Goal: Task Accomplishment & Management: Manage account settings

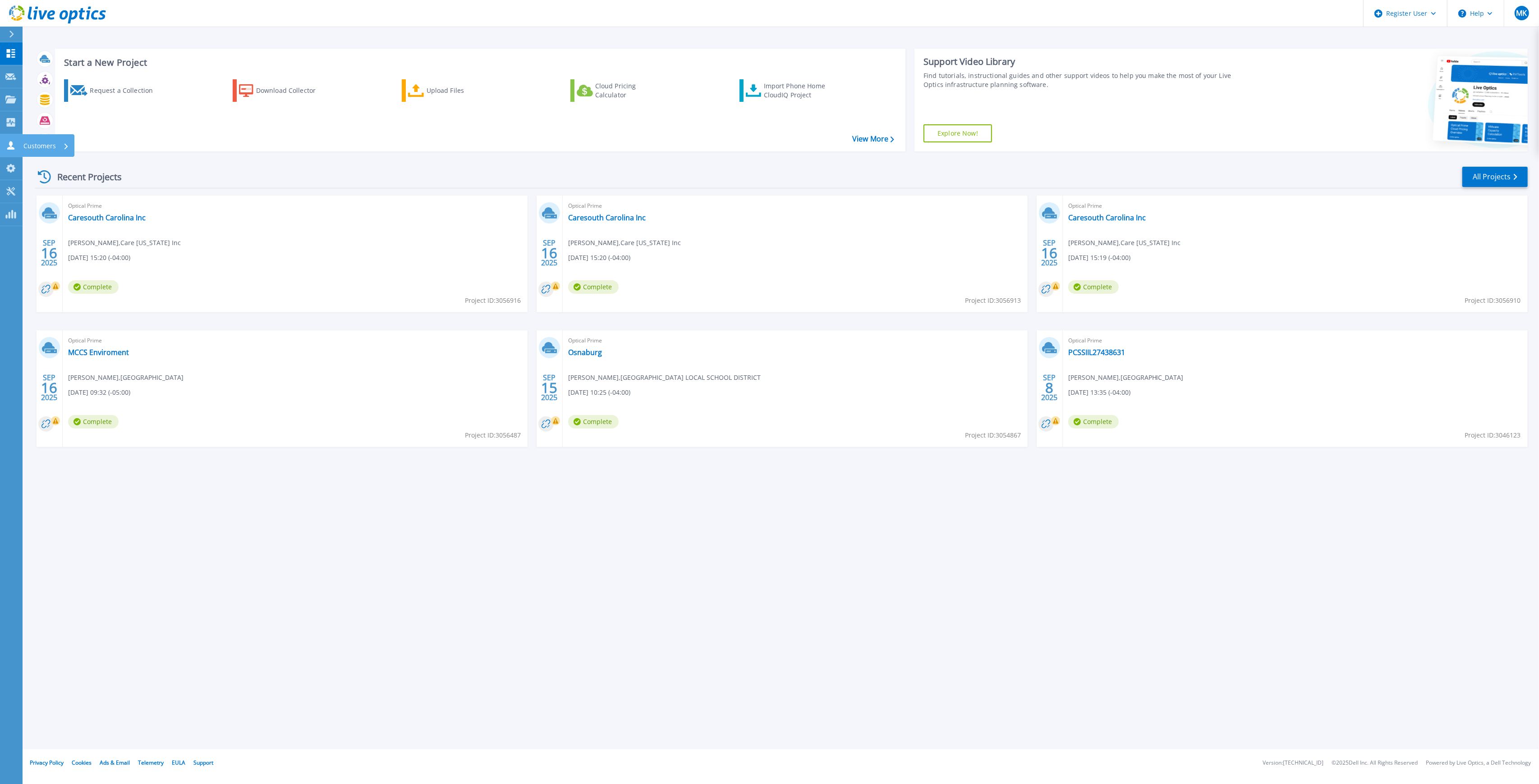
click at [15, 144] on icon at bounding box center [11, 145] width 11 height 8
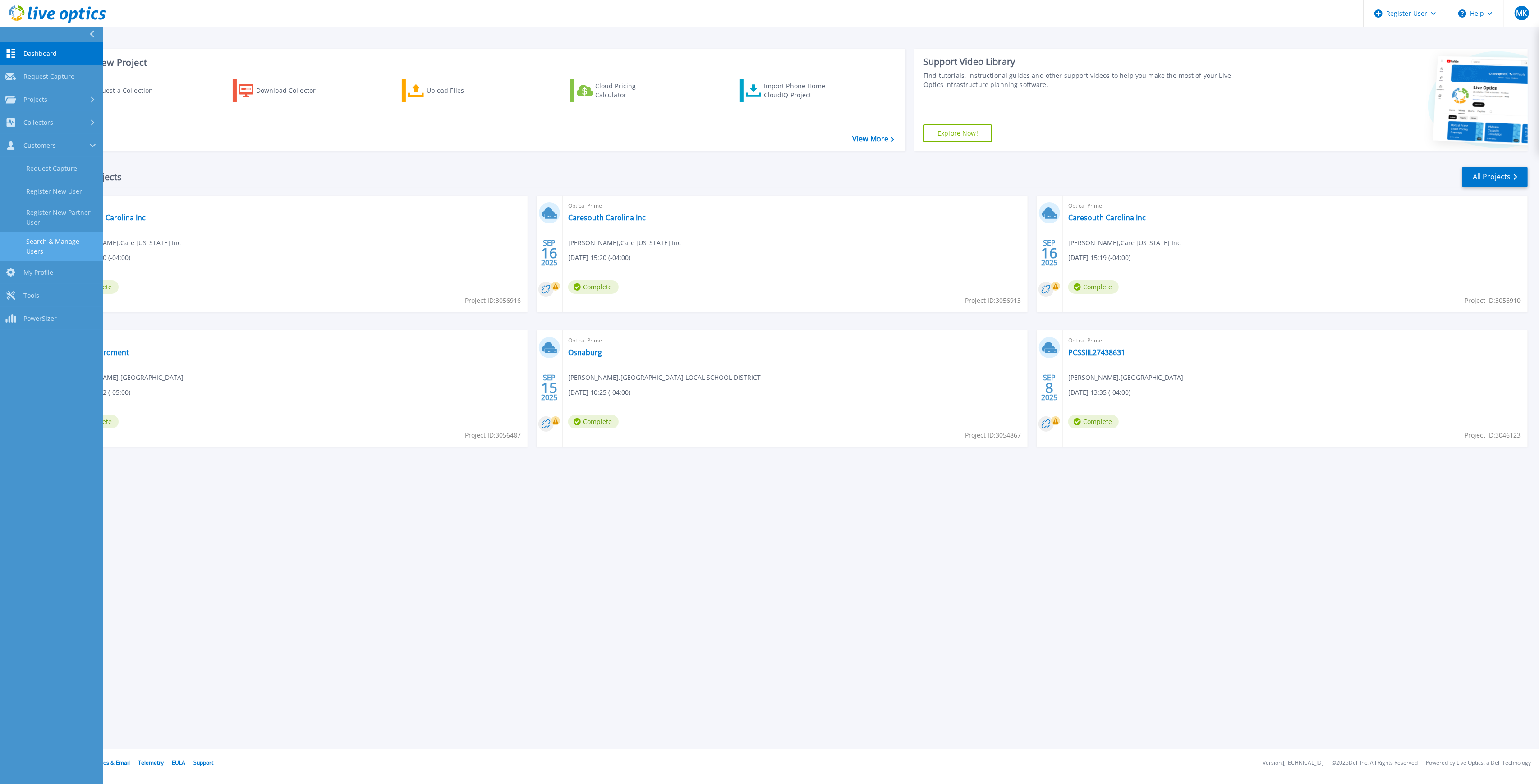
click at [63, 245] on link "Search & Manage Users" at bounding box center [51, 247] width 103 height 29
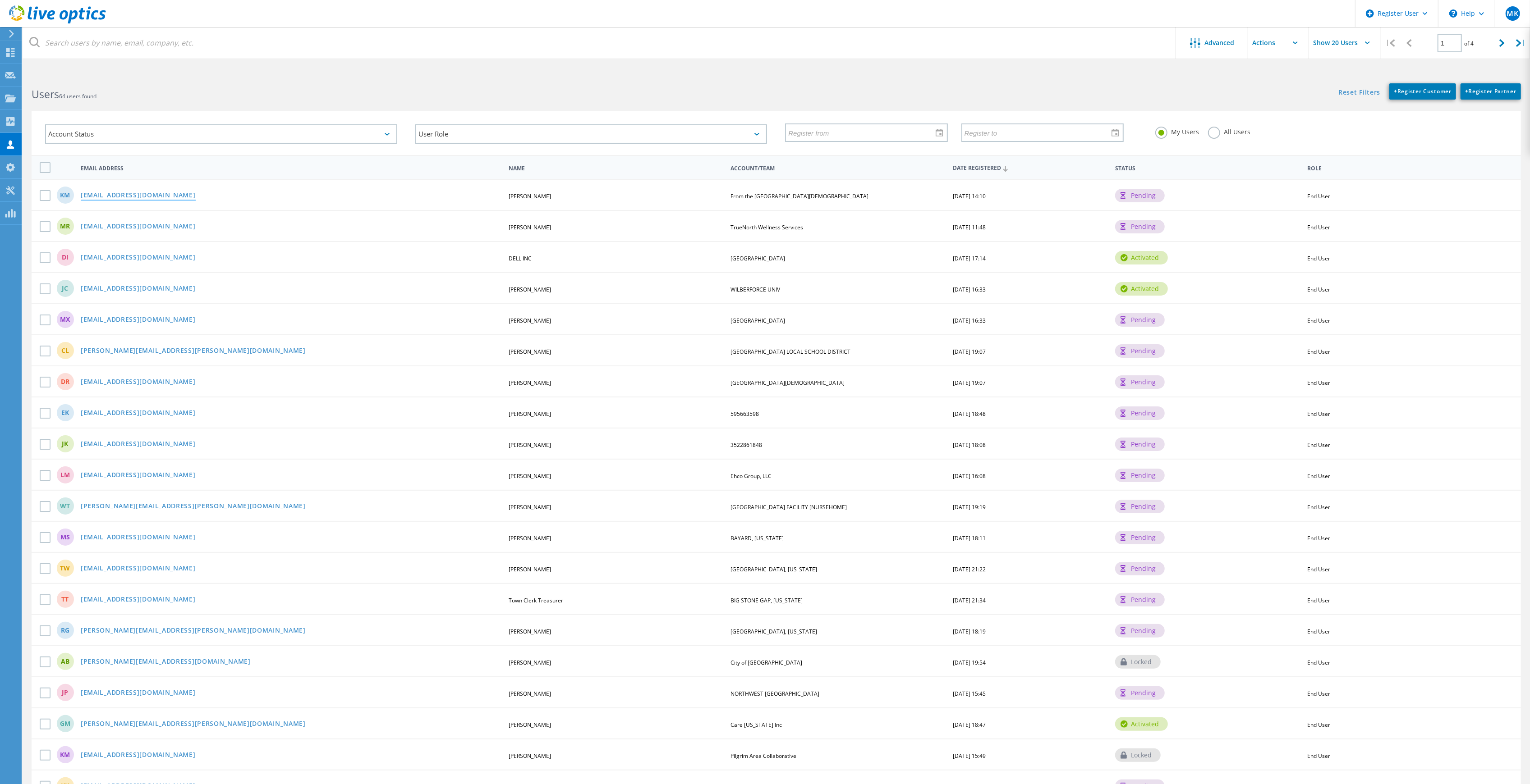
click at [100, 193] on link "[EMAIL_ADDRESS][DOMAIN_NAME]" at bounding box center [138, 196] width 115 height 8
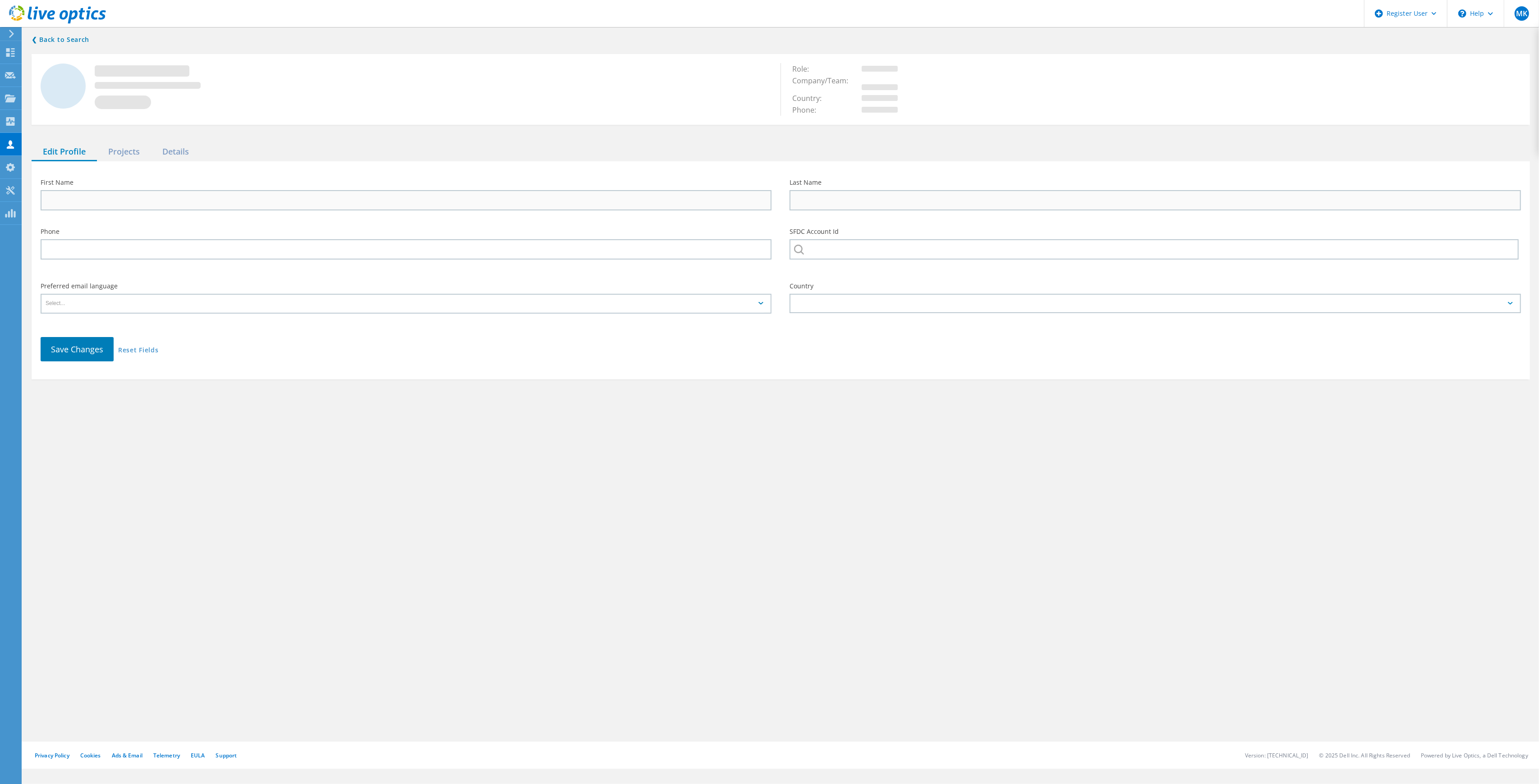
type input "[PERSON_NAME]"
type input "Mallard"
type input "6307466365"
type input "From the [GEOGRAPHIC_DATA][DEMOGRAPHIC_DATA]"
type input "English"
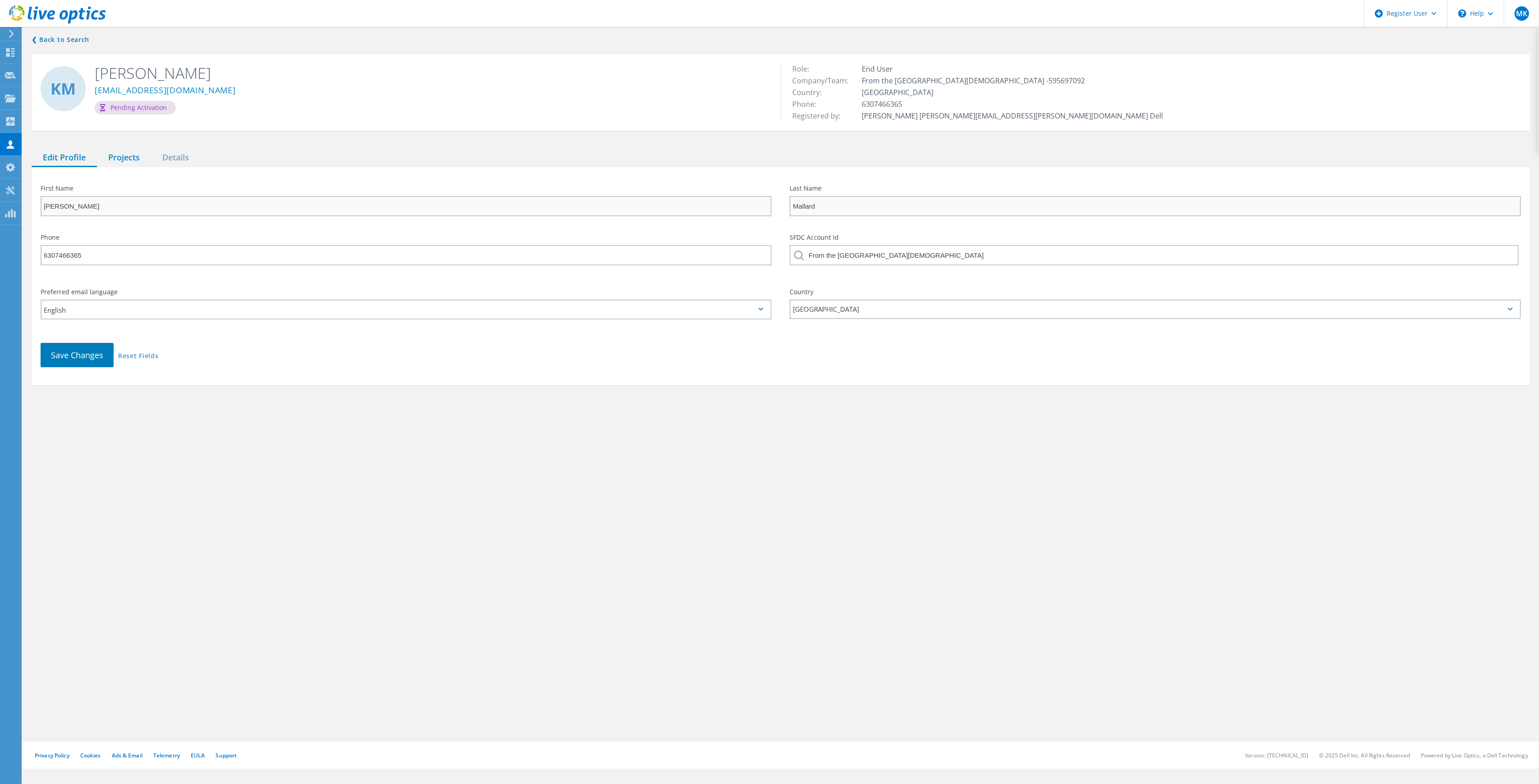
click at [112, 153] on div "Projects" at bounding box center [124, 158] width 54 height 19
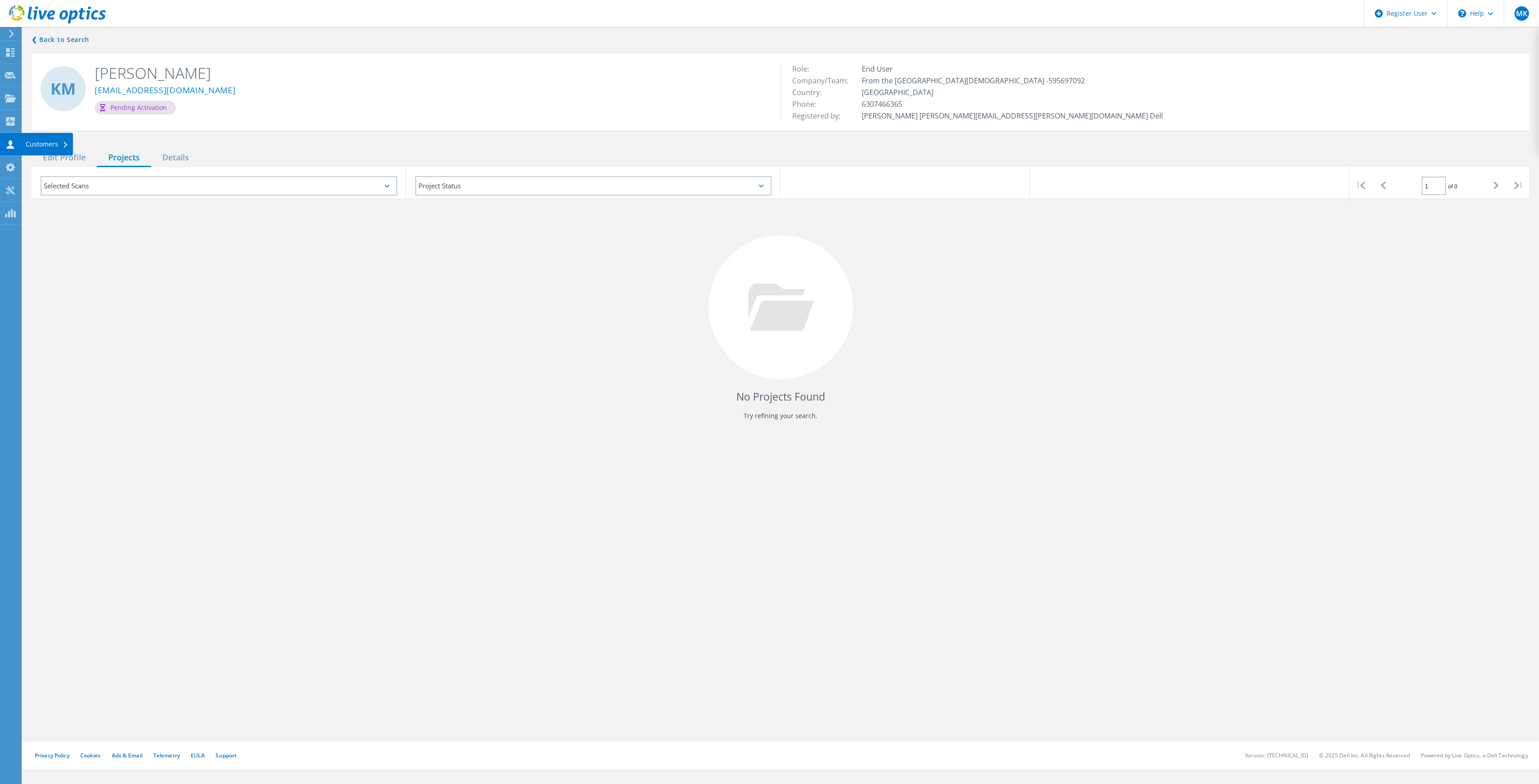
click at [12, 143] on use at bounding box center [10, 144] width 7 height 8
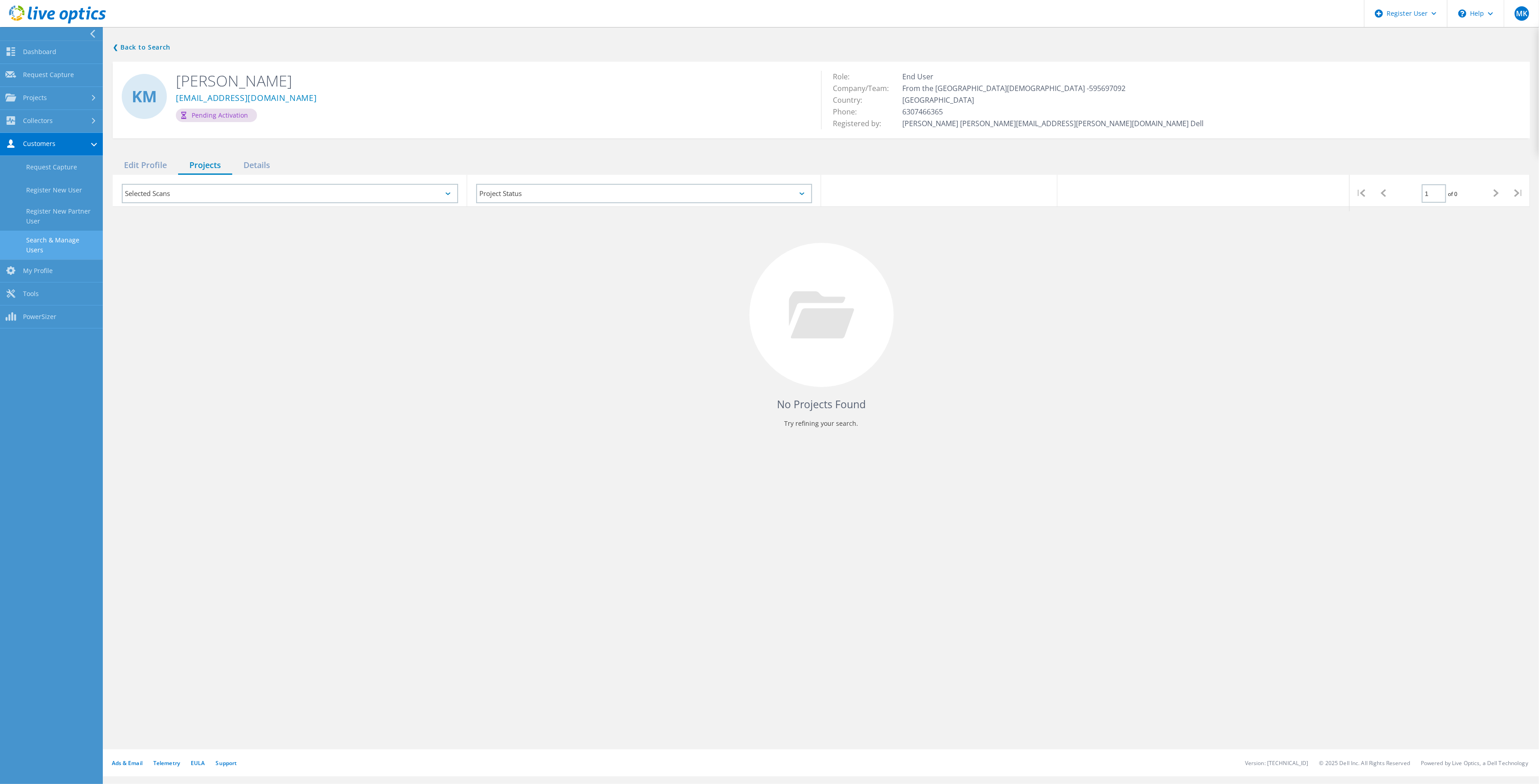
click at [54, 242] on link "Search & Manage Users" at bounding box center [51, 245] width 103 height 29
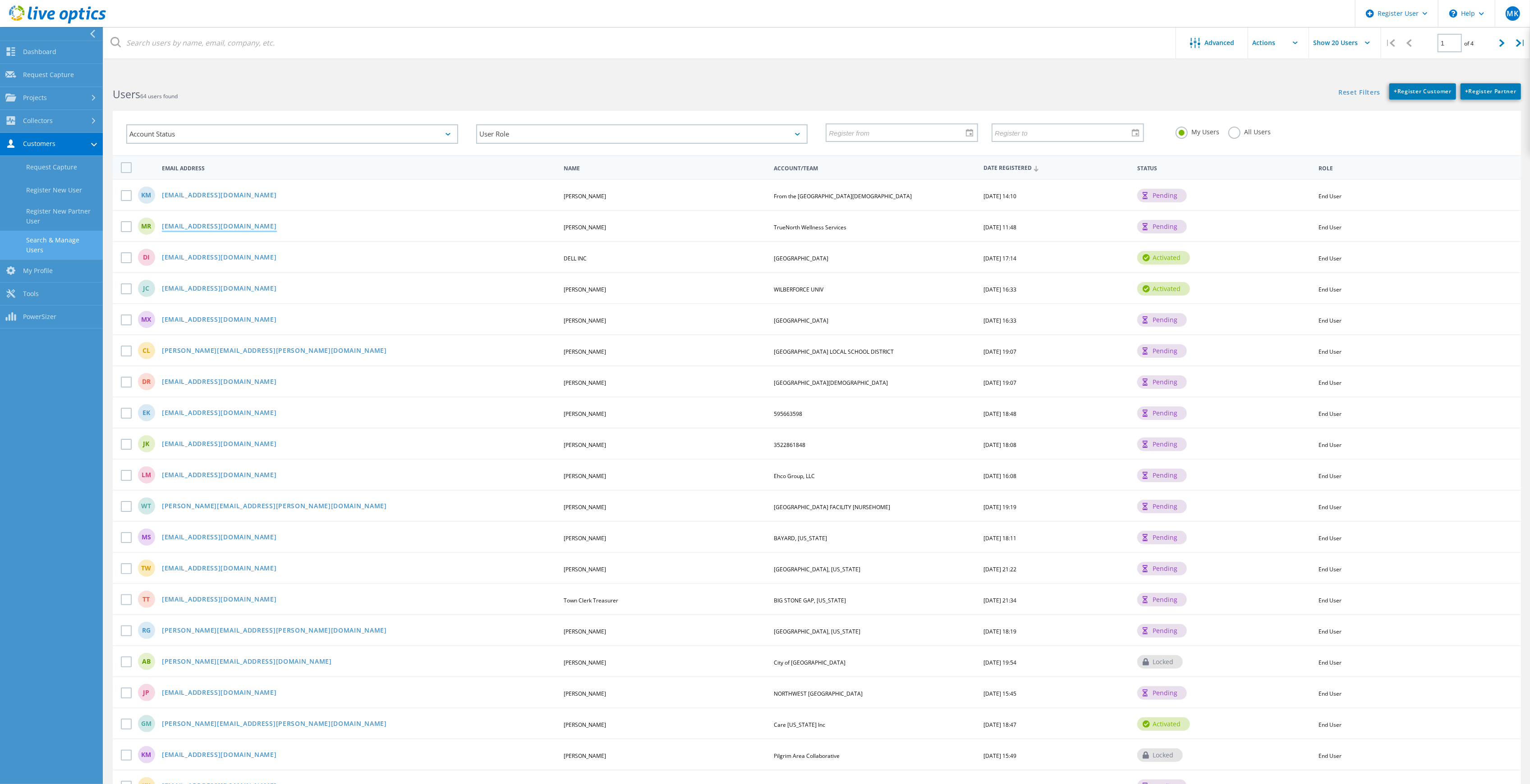
click at [226, 226] on link "[EMAIL_ADDRESS][DOMAIN_NAME]" at bounding box center [219, 227] width 115 height 8
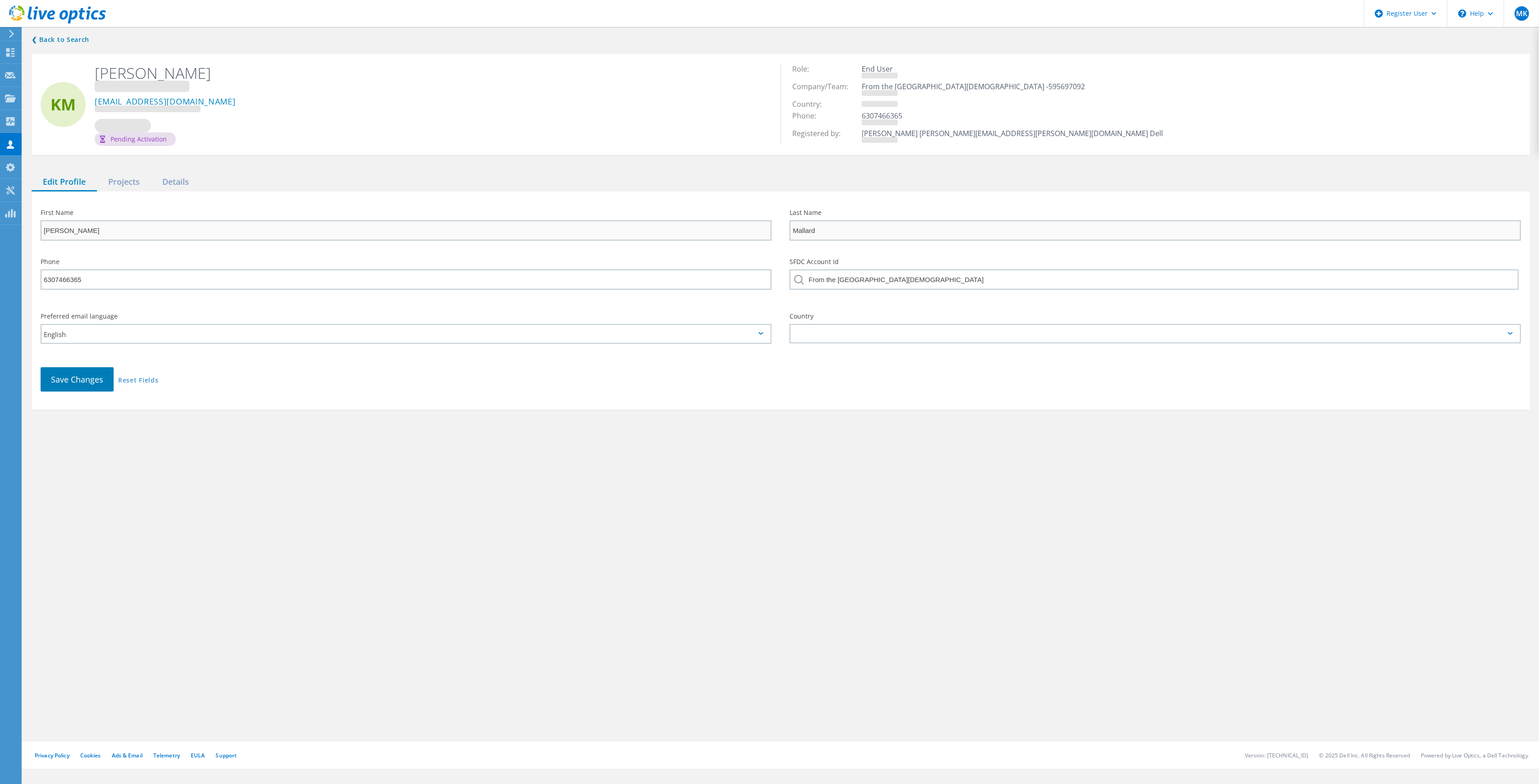
type input "[PERSON_NAME]"
type input "Rabette"
type input "TrueNorth Wellness Services"
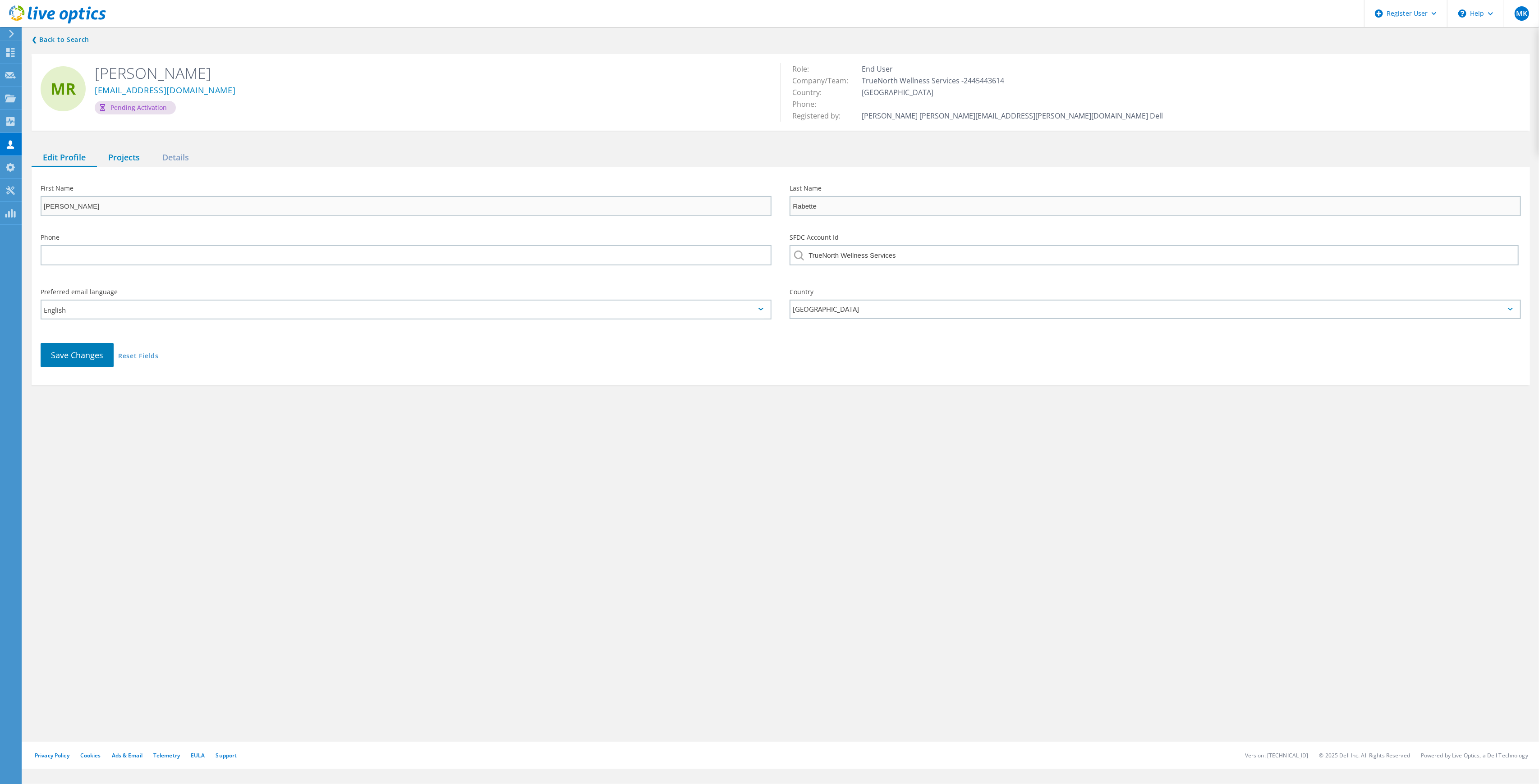
click at [132, 157] on div "Projects" at bounding box center [124, 158] width 54 height 19
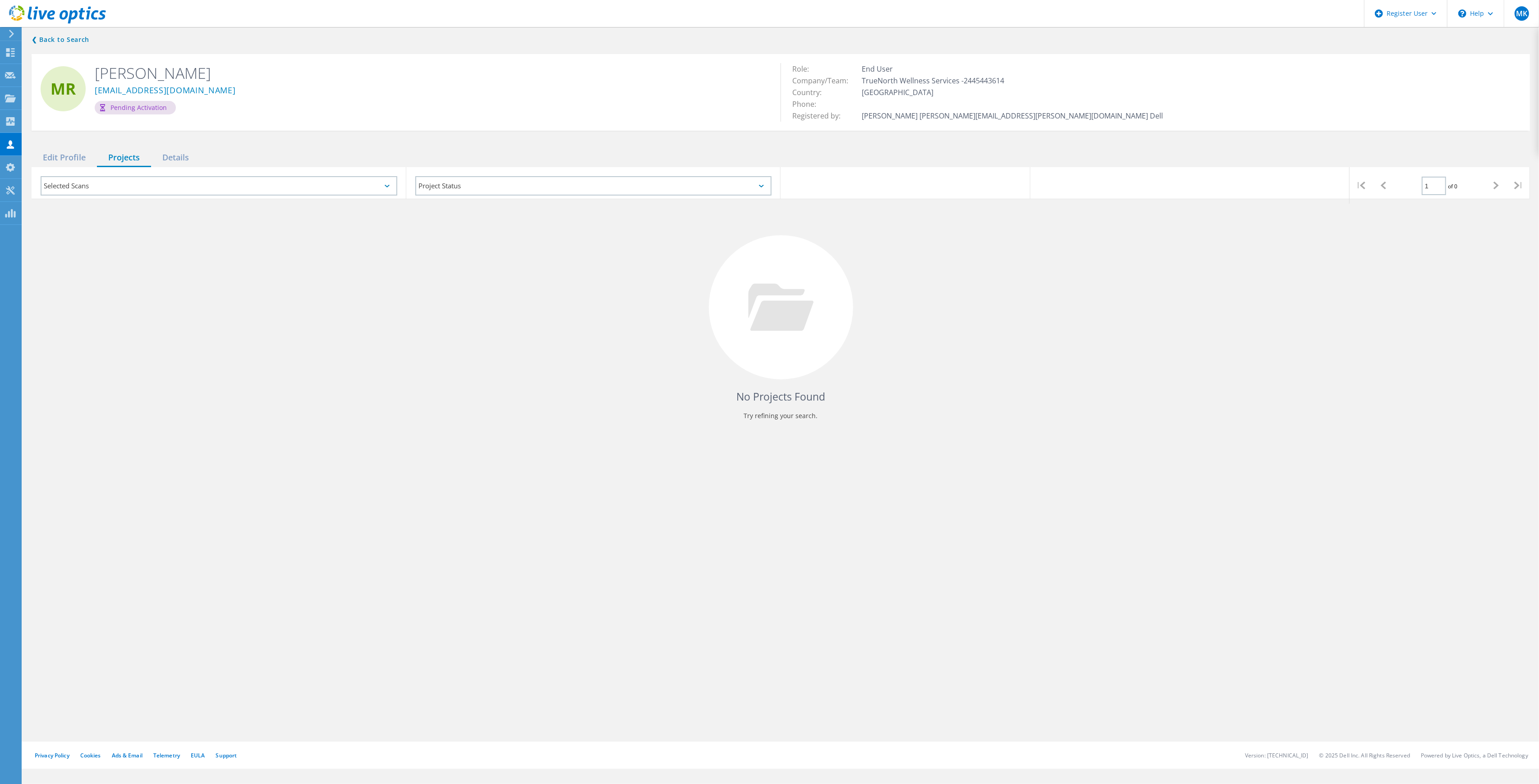
click at [36, 17] on use at bounding box center [57, 14] width 97 height 18
